Goal: Find specific page/section

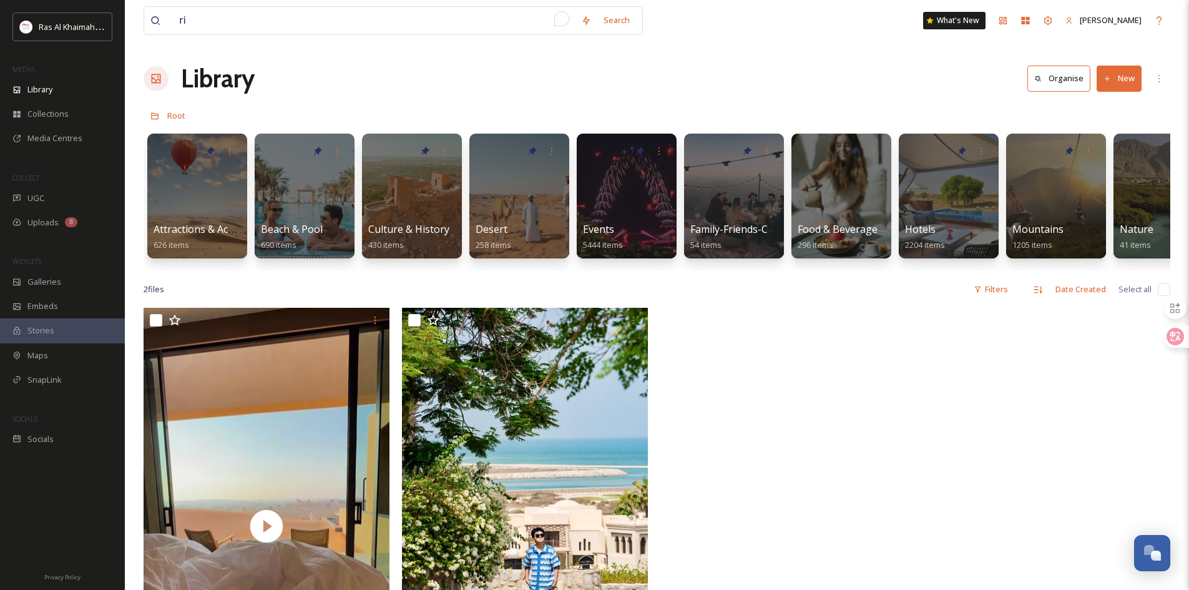
scroll to position [0, 2194]
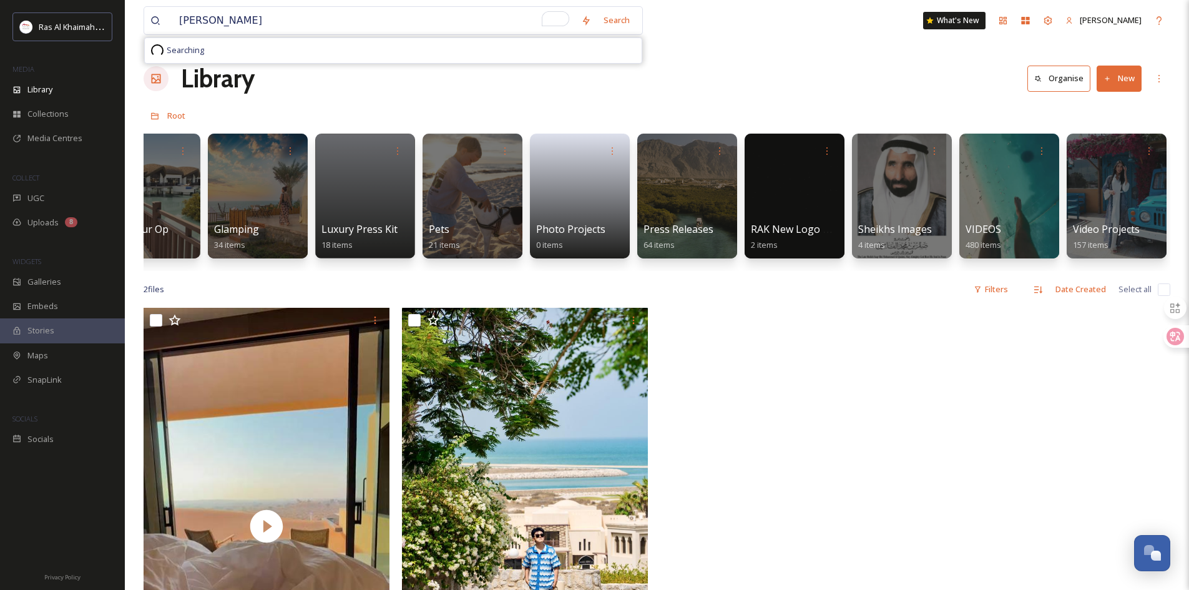
type input "[PERSON_NAME]"
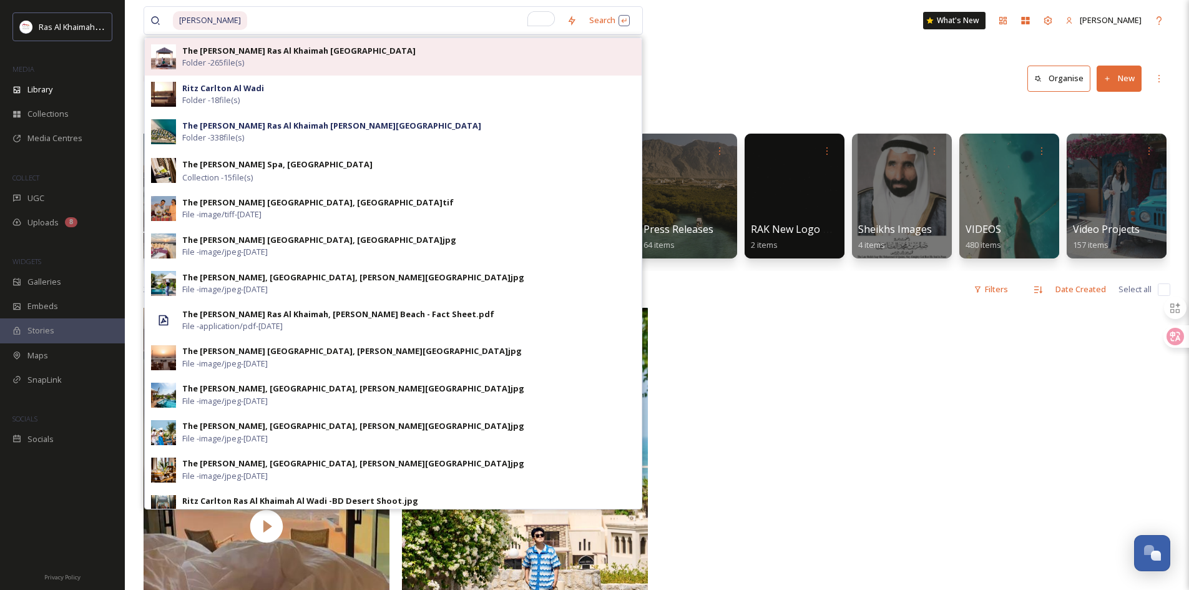
click at [306, 50] on strong "The [PERSON_NAME] Ras Al Khaimah [GEOGRAPHIC_DATA]" at bounding box center [298, 50] width 233 height 11
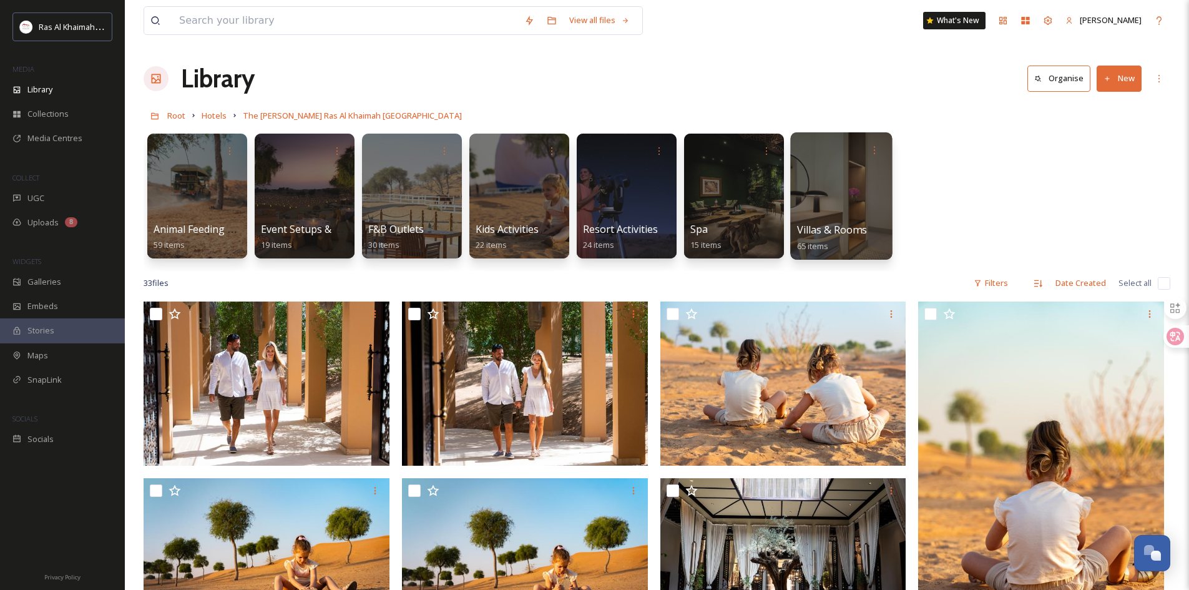
click at [819, 182] on div at bounding box center [841, 195] width 102 height 127
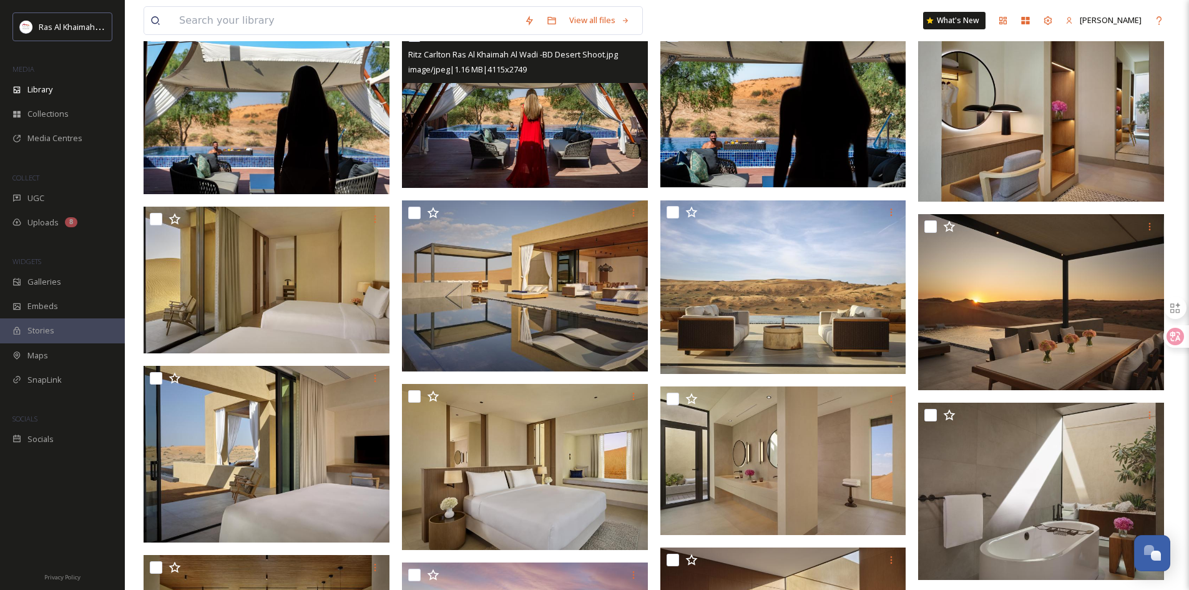
scroll to position [374, 0]
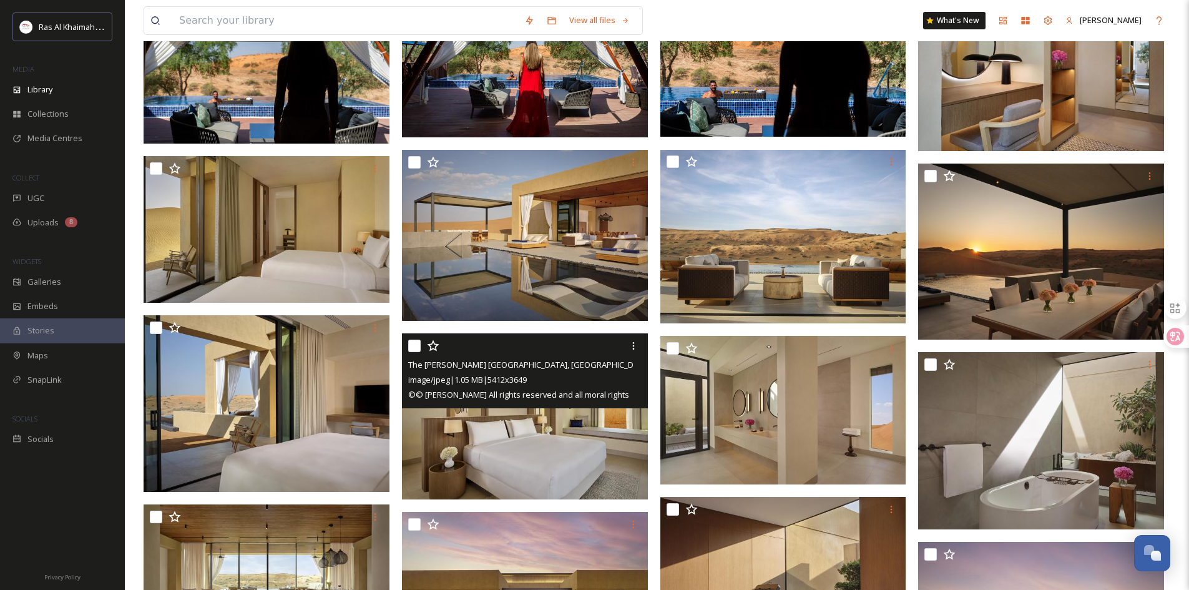
drag, startPoint x: 419, startPoint y: 349, endPoint x: 387, endPoint y: 367, distance: 37.2
click at [419, 350] on input "checkbox" at bounding box center [414, 346] width 12 height 12
checkbox input "true"
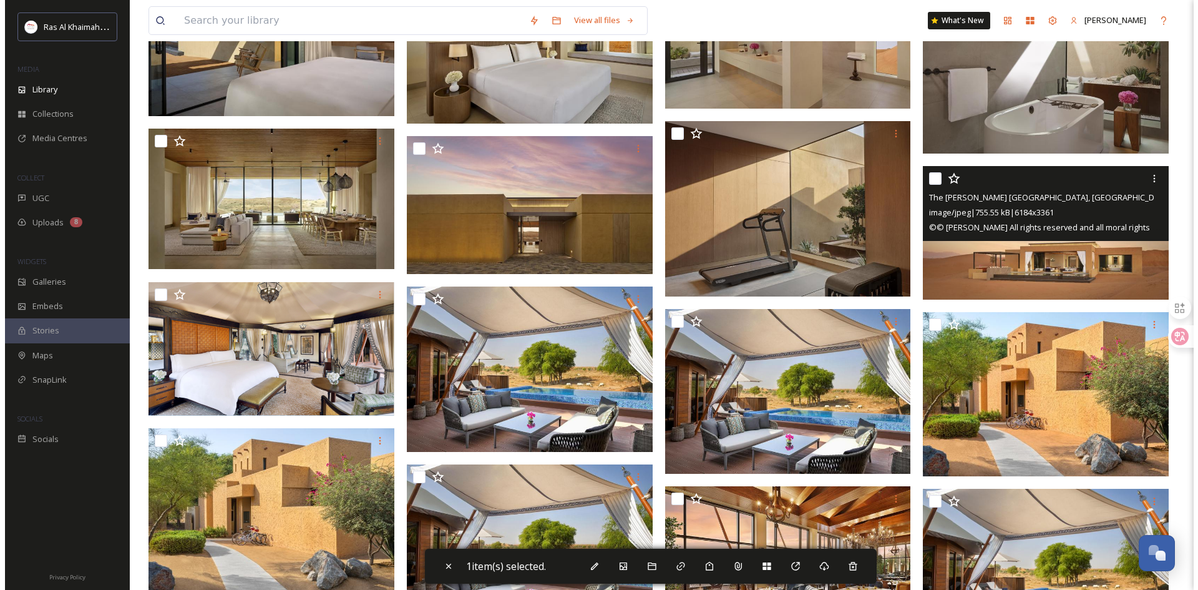
scroll to position [749, 0]
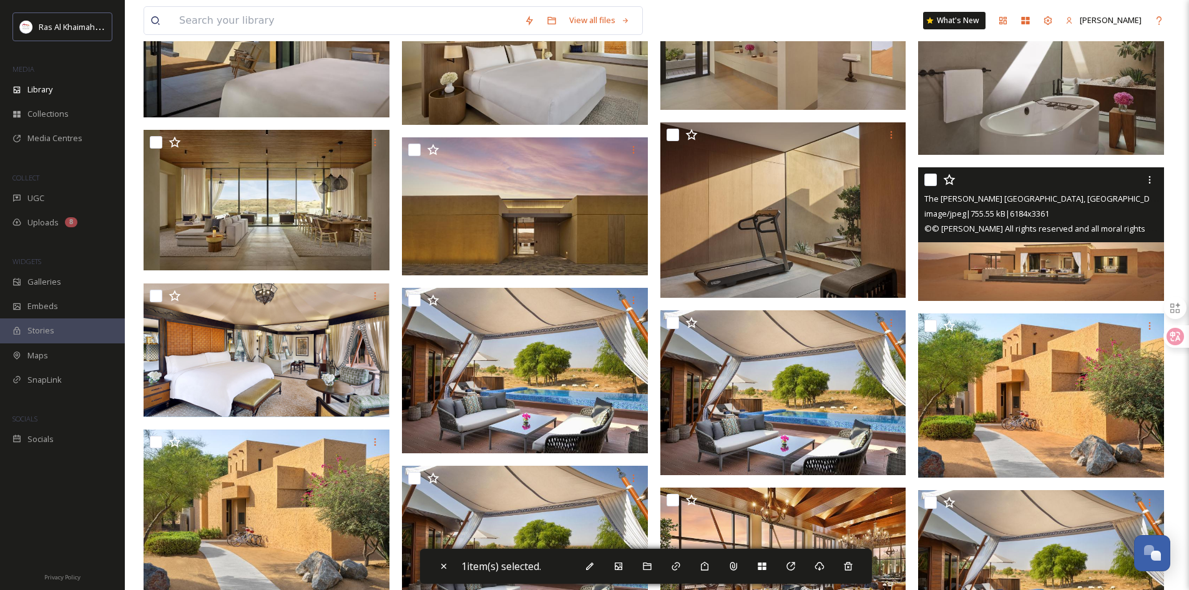
drag, startPoint x: 1151, startPoint y: 178, endPoint x: 1130, endPoint y: 190, distance: 24.3
click at [1151, 178] on icon at bounding box center [1150, 180] width 10 height 10
click at [1005, 264] on img at bounding box center [1041, 234] width 246 height 134
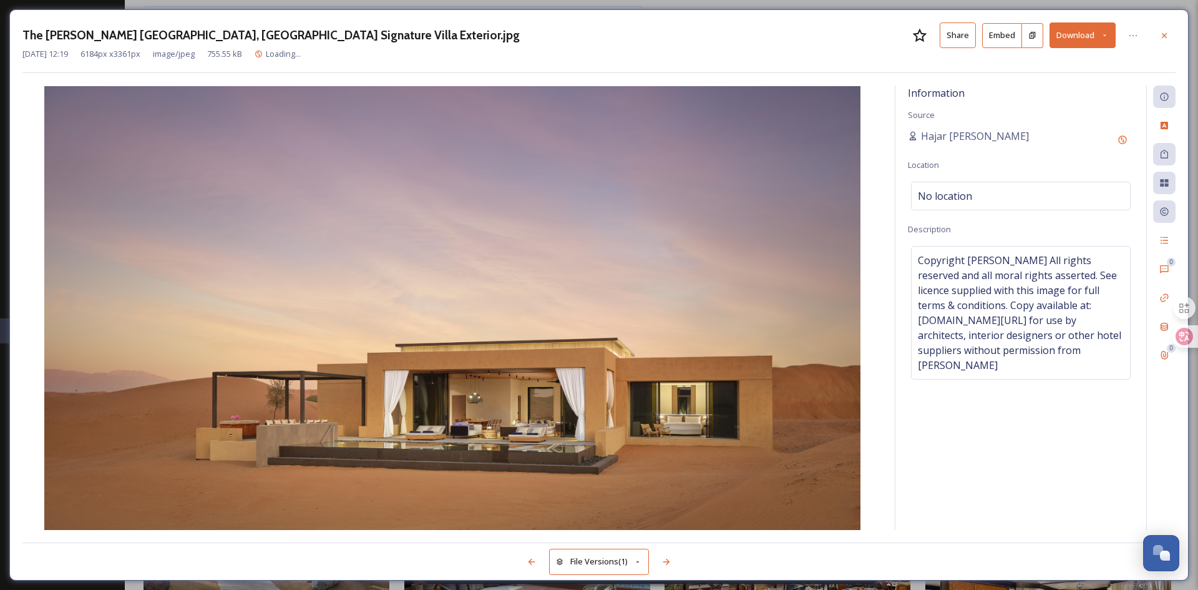
click at [958, 33] on button "Share" at bounding box center [958, 35] width 36 height 26
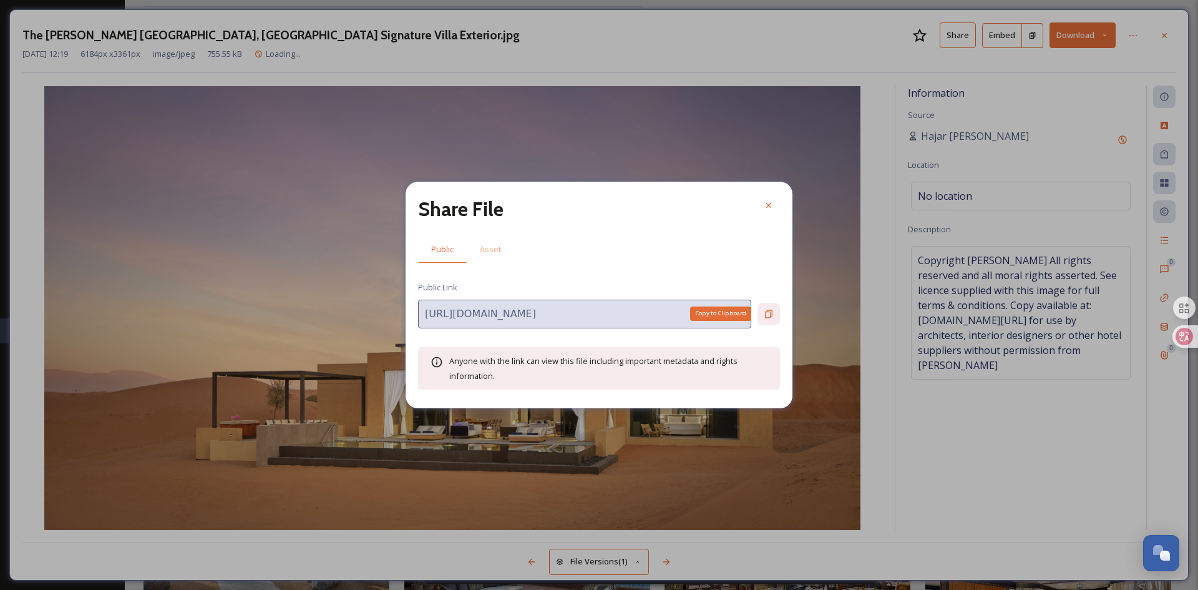
click at [771, 309] on icon at bounding box center [769, 314] width 10 height 10
